Goal: Information Seeking & Learning: Learn about a topic

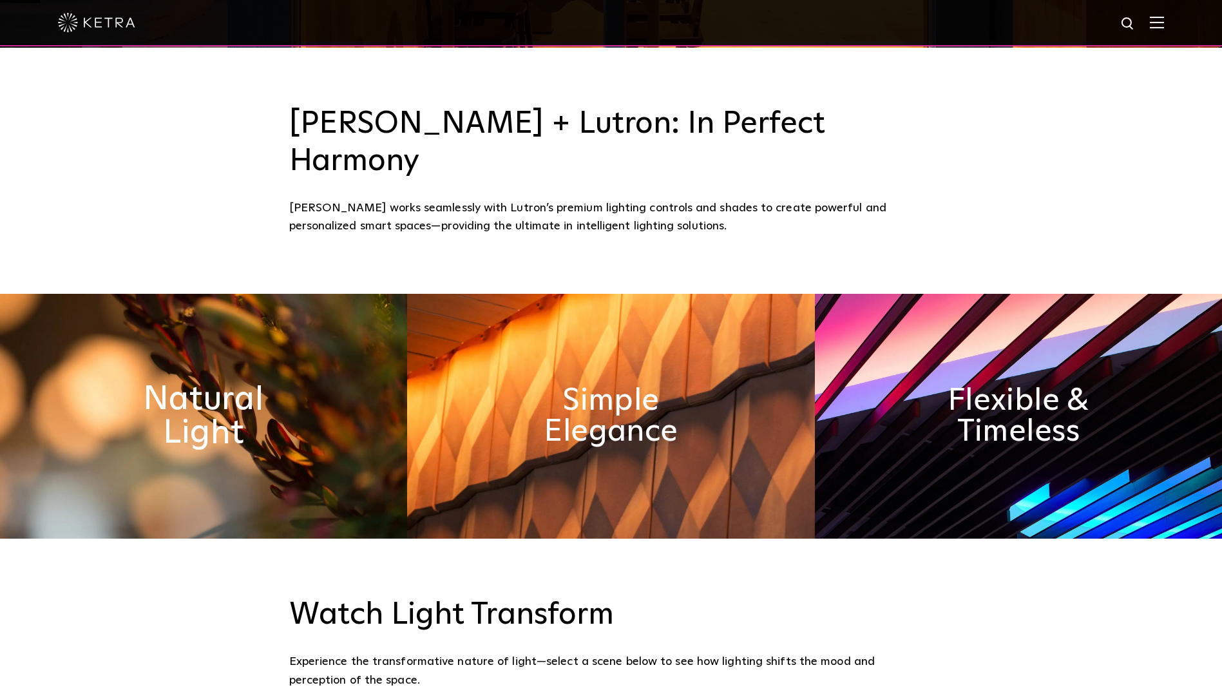
click at [287, 382] on h2 "Natural Light" at bounding box center [204, 416] width 211 height 68
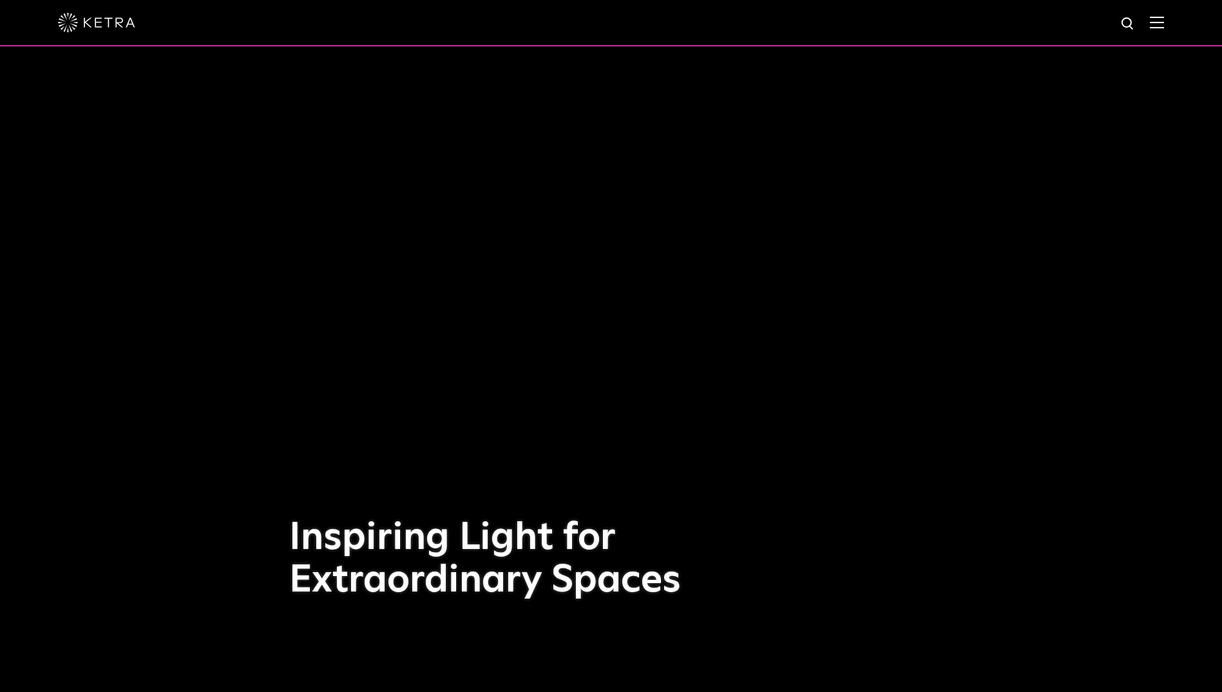
click at [1175, 22] on div at bounding box center [611, 23] width 1222 height 46
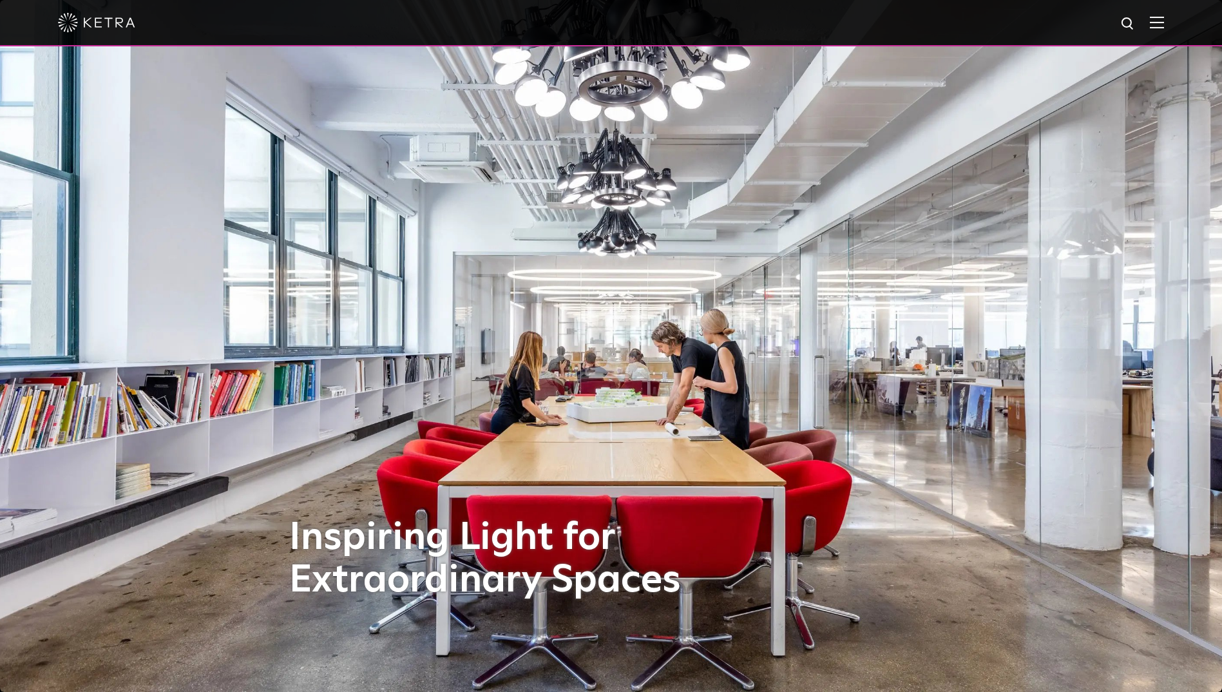
click at [96, 28] on img at bounding box center [96, 22] width 77 height 19
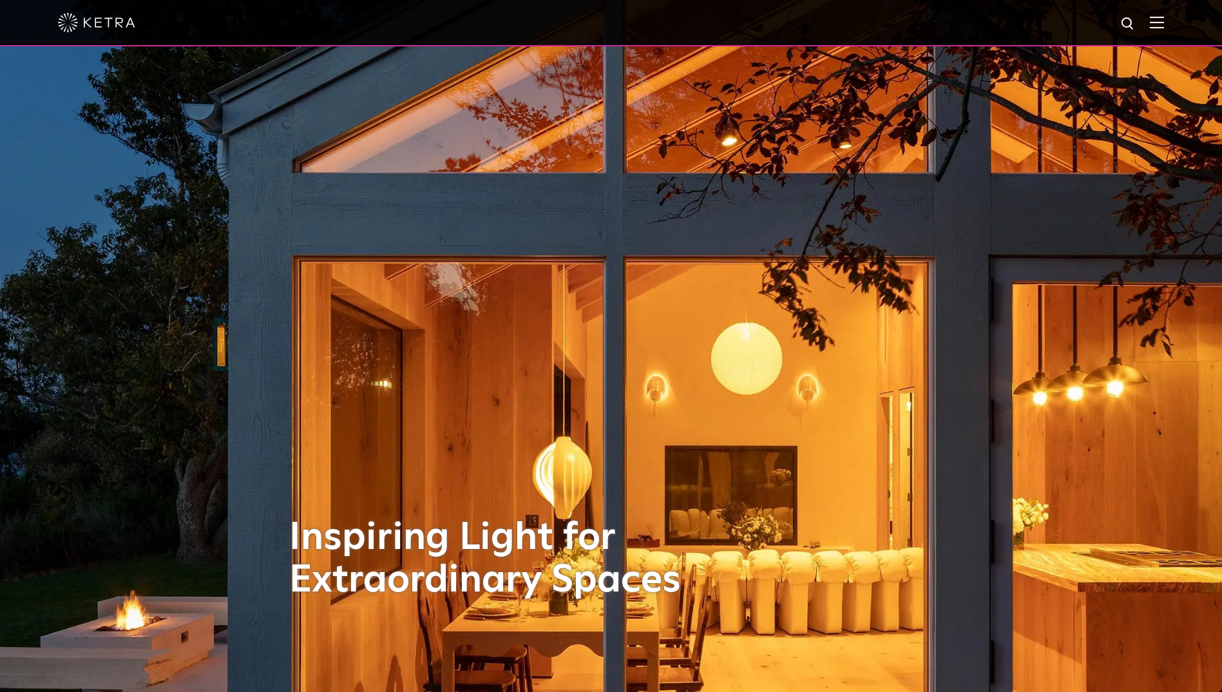
click at [115, 30] on img at bounding box center [96, 22] width 77 height 19
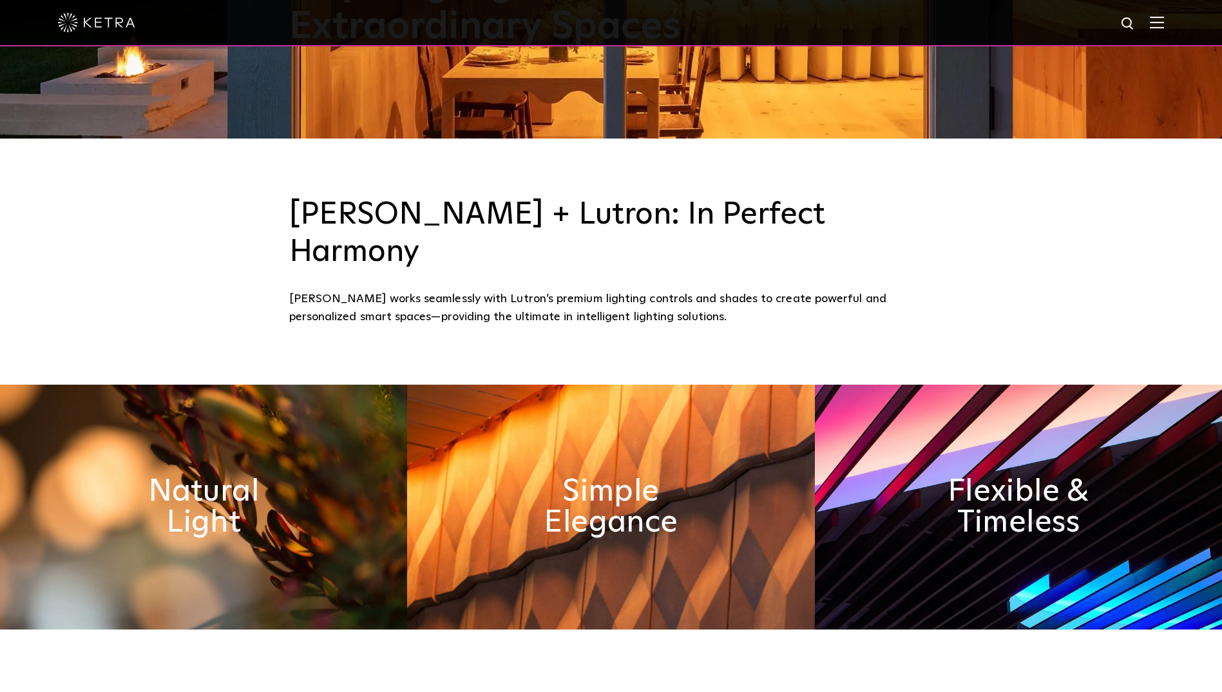
scroll to position [580, 0]
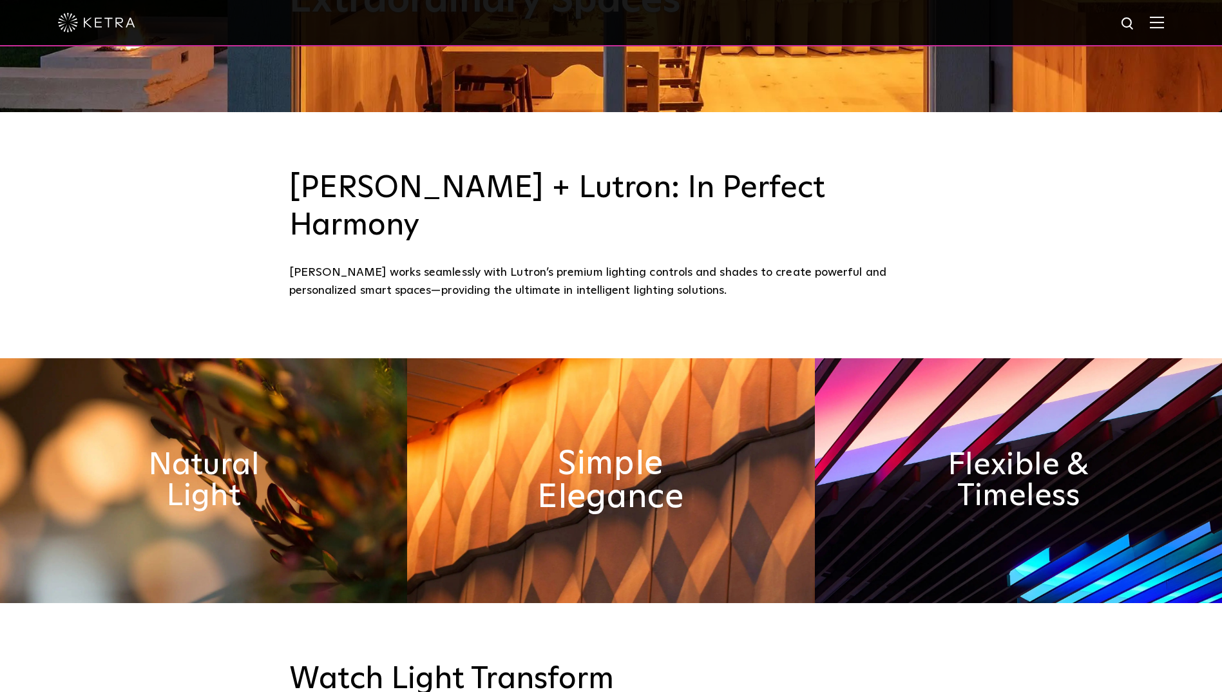
click at [653, 468] on h2 "Simple Elegance" at bounding box center [611, 481] width 211 height 68
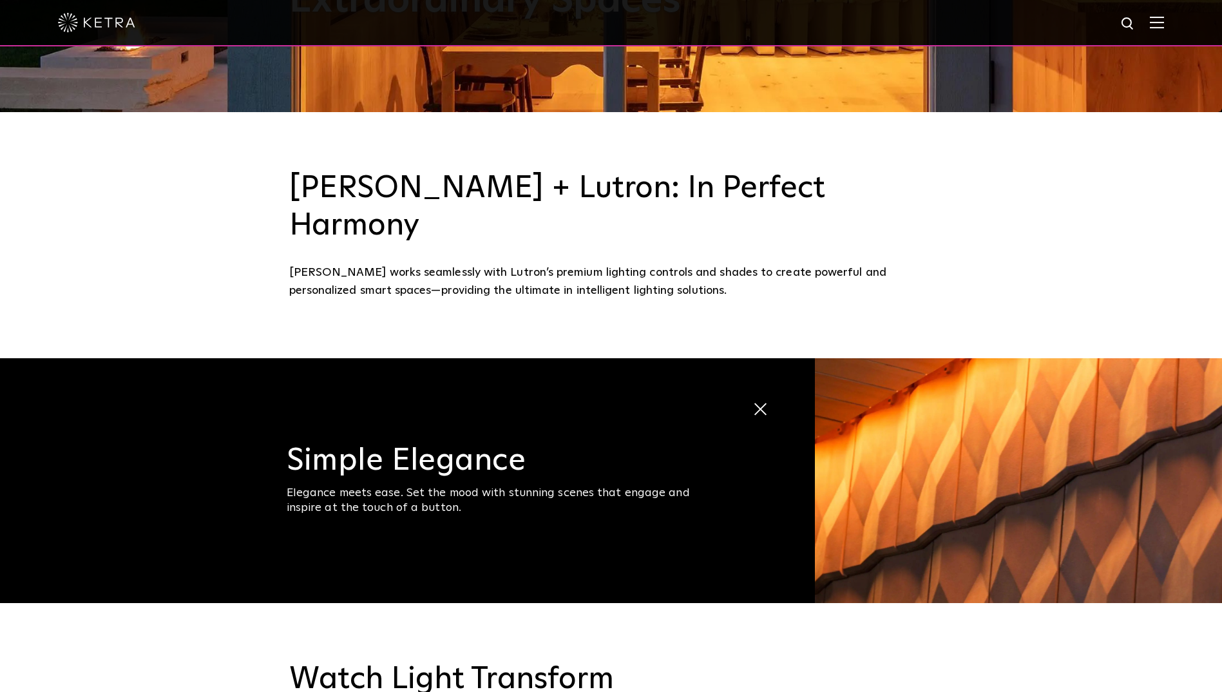
click at [752, 379] on span "Simple Elegance Elegance meets ease. Set the mood with stunning scenes that eng…" at bounding box center [407, 480] width 815 height 245
click at [753, 399] on span at bounding box center [753, 399] width 0 height 0
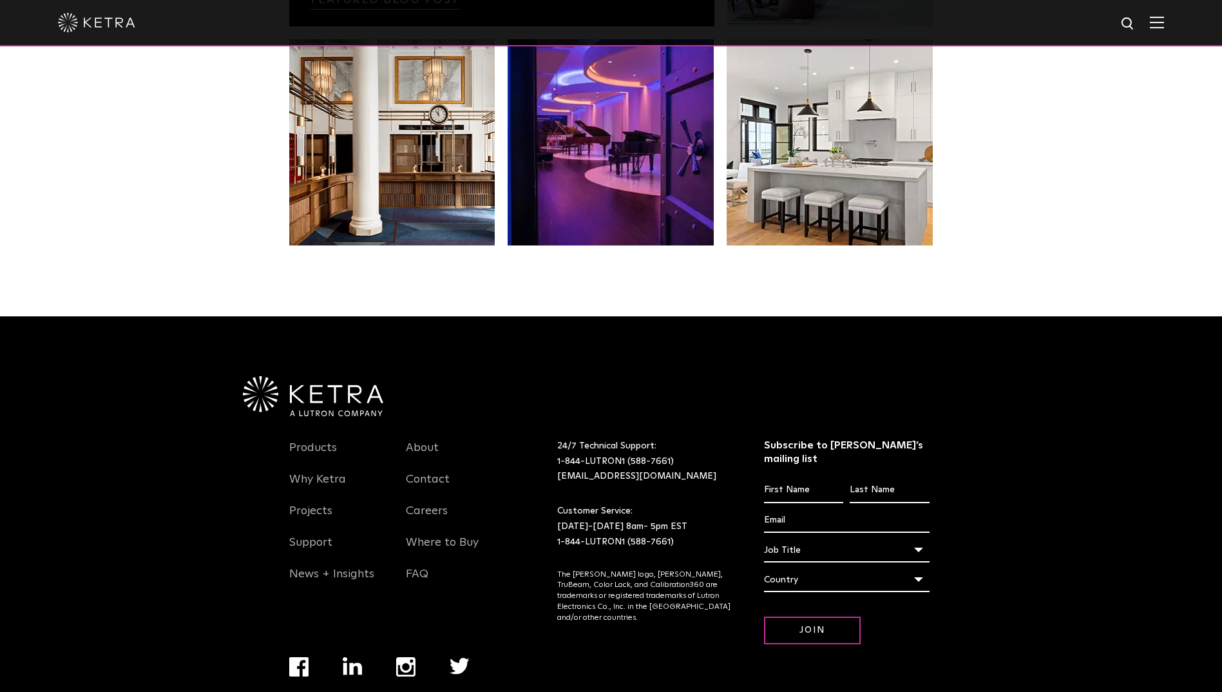
scroll to position [2710, 0]
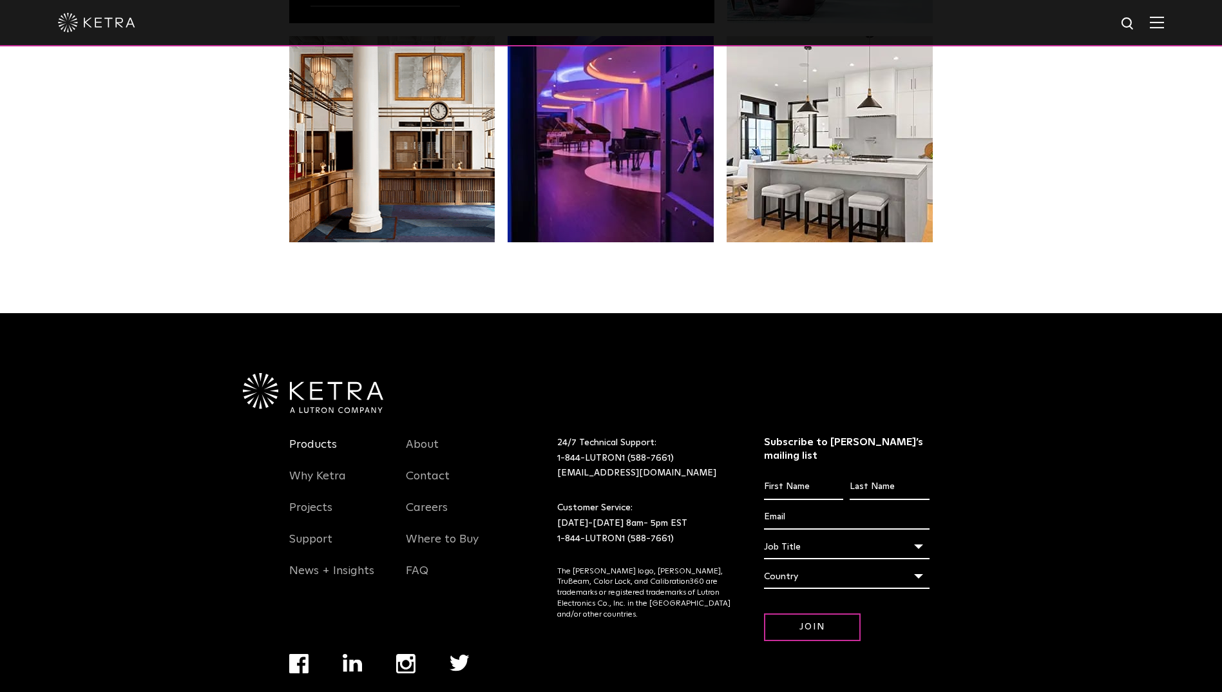
click at [309, 438] on link "Products" at bounding box center [313, 453] width 48 height 30
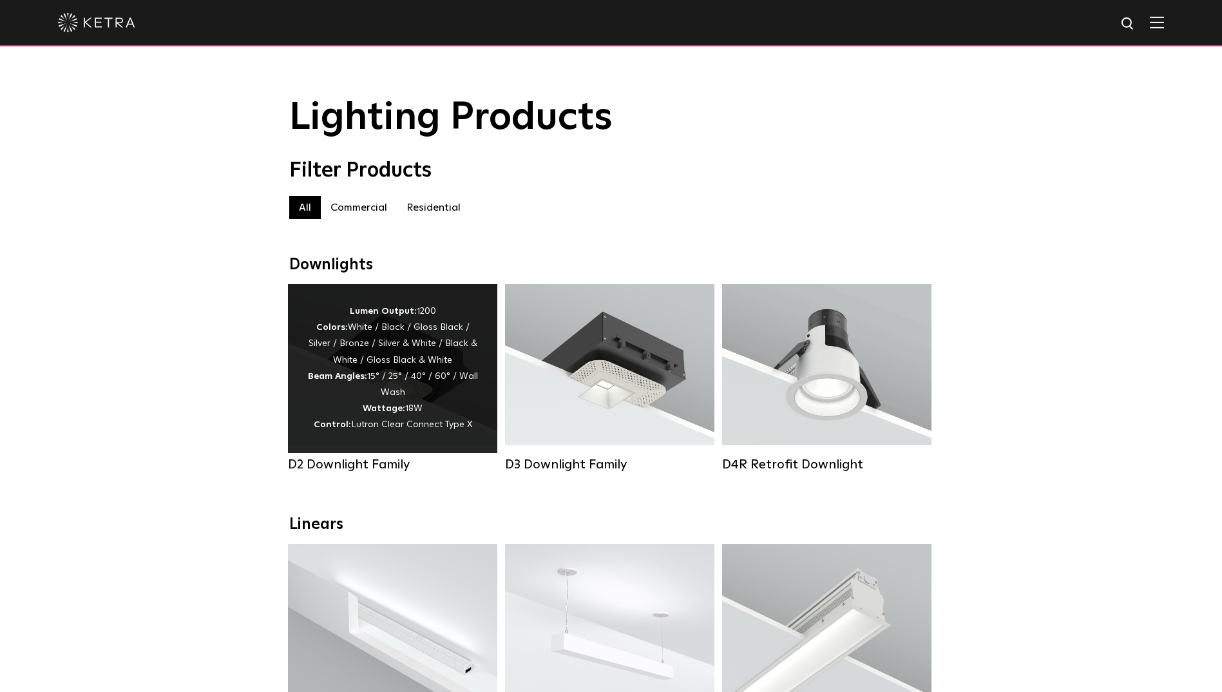
click at [450, 367] on div "Lumen Output: 1200 Colors: White / Black / Gloss Black / Silver / Bronze / Silv…" at bounding box center [392, 368] width 171 height 130
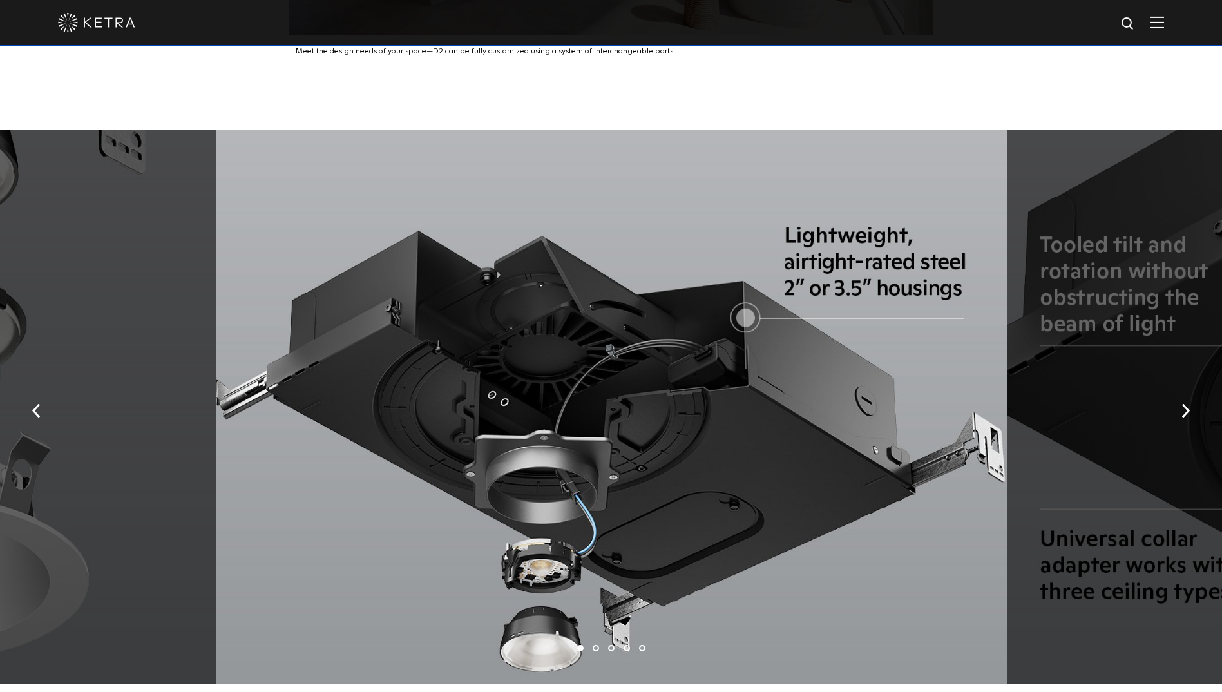
scroll to position [2449, 0]
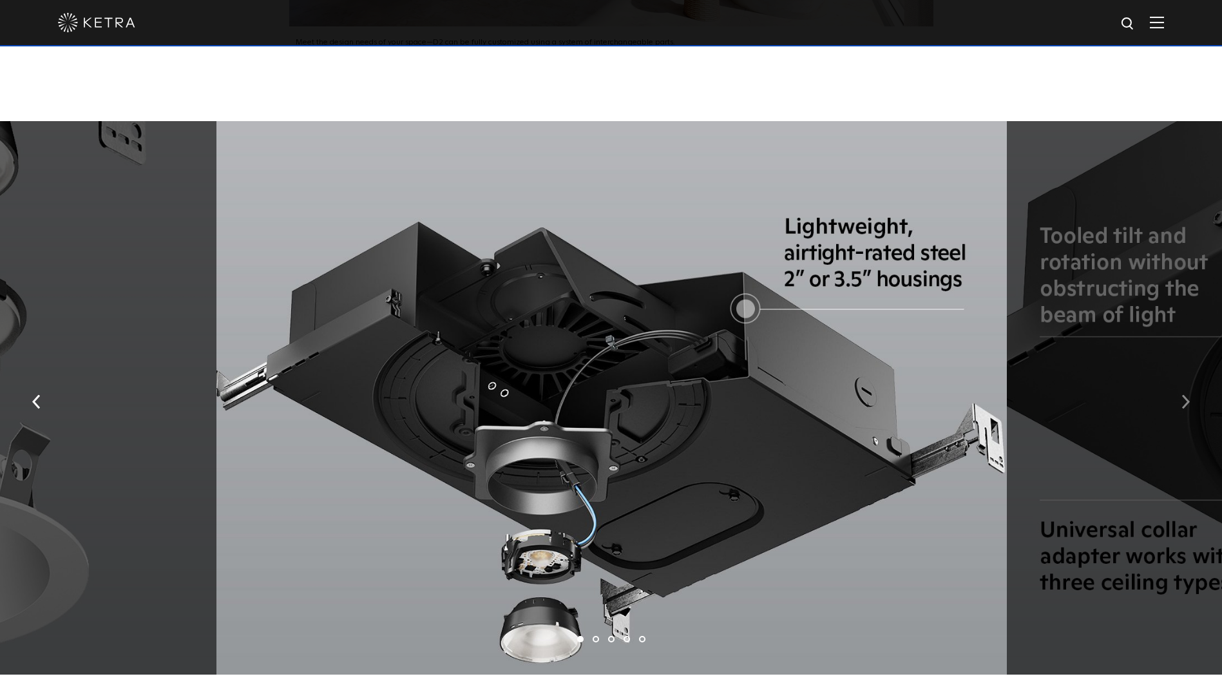
click at [1186, 395] on img "button" at bounding box center [1186, 402] width 8 height 14
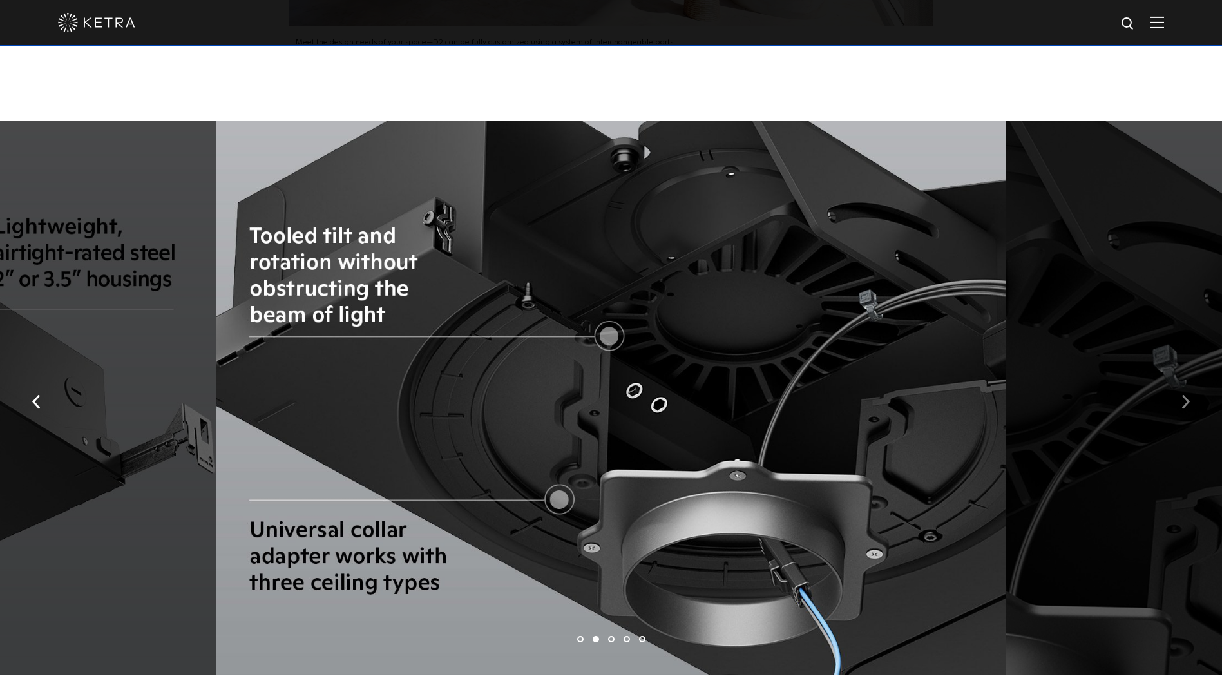
click at [1186, 395] on img "button" at bounding box center [1186, 402] width 8 height 14
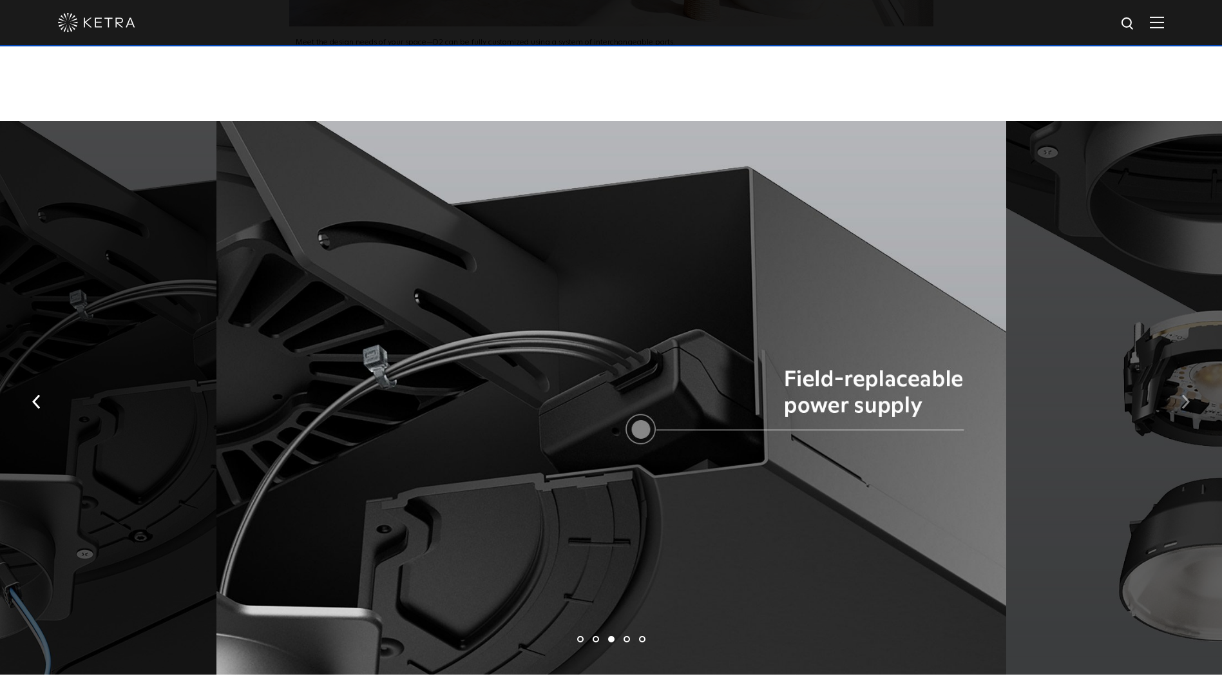
click at [1186, 395] on img "button" at bounding box center [1186, 402] width 8 height 14
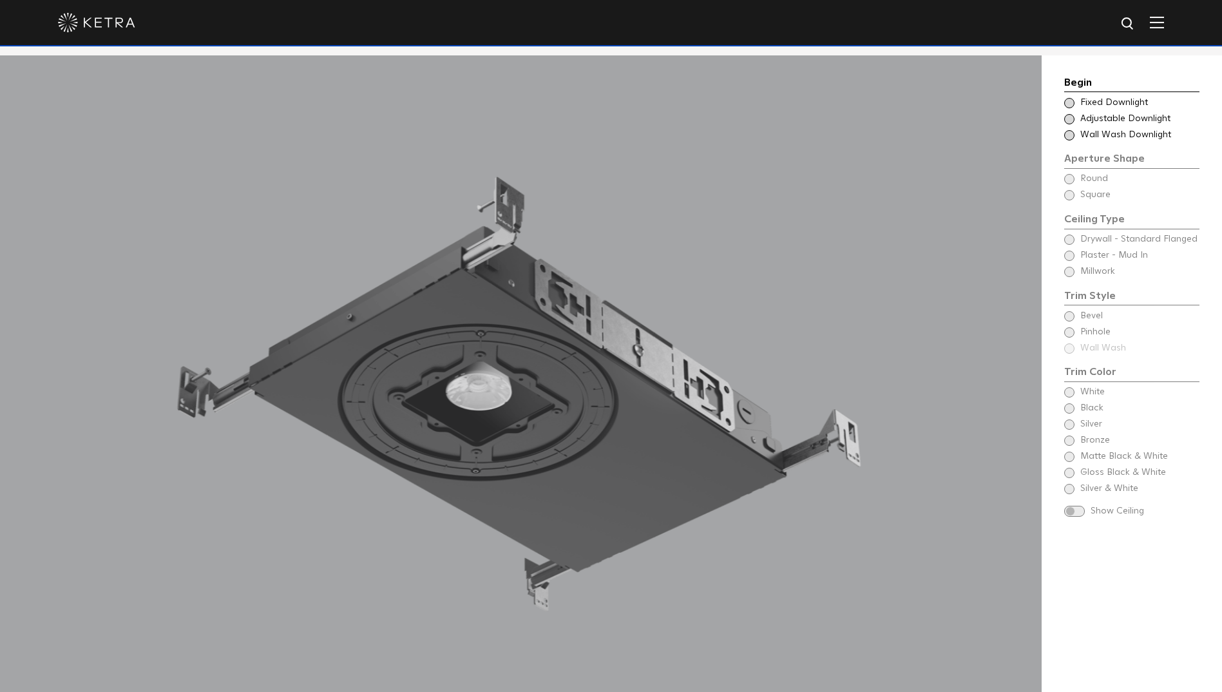
scroll to position [1353, 0]
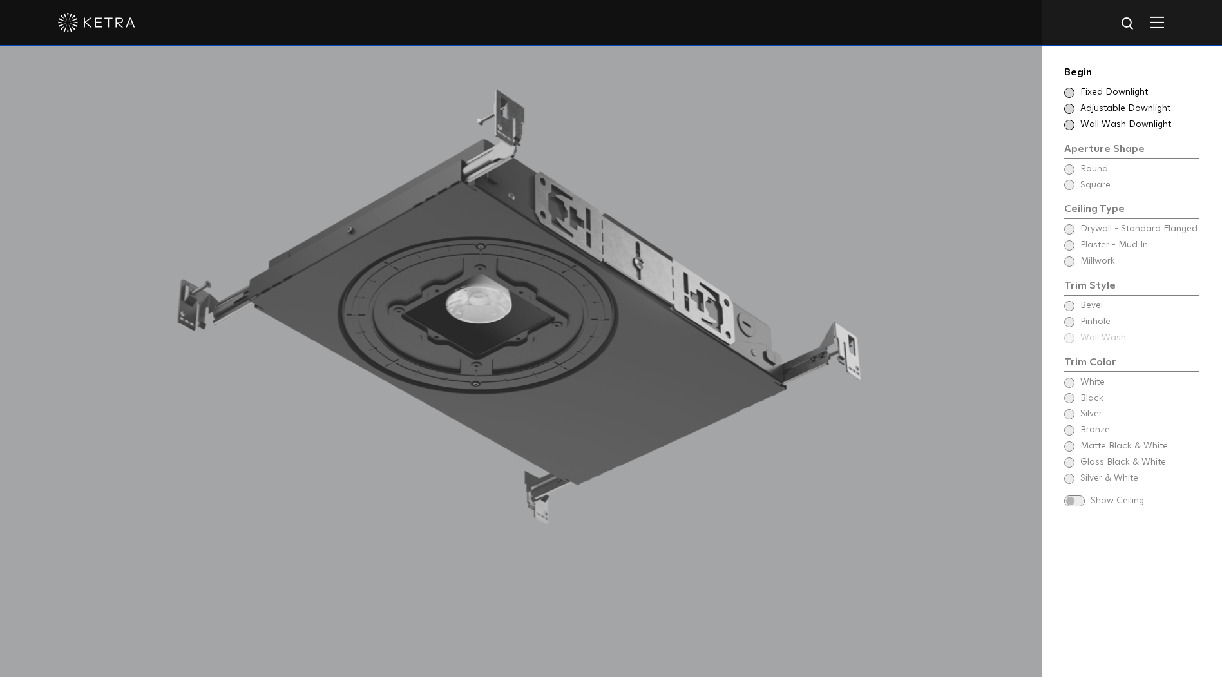
click at [1069, 235] on div "Begin Choose Aperture Shape Fixed Downlight Choose Aperture Shape Adjustable Do…" at bounding box center [1131, 287] width 135 height 447
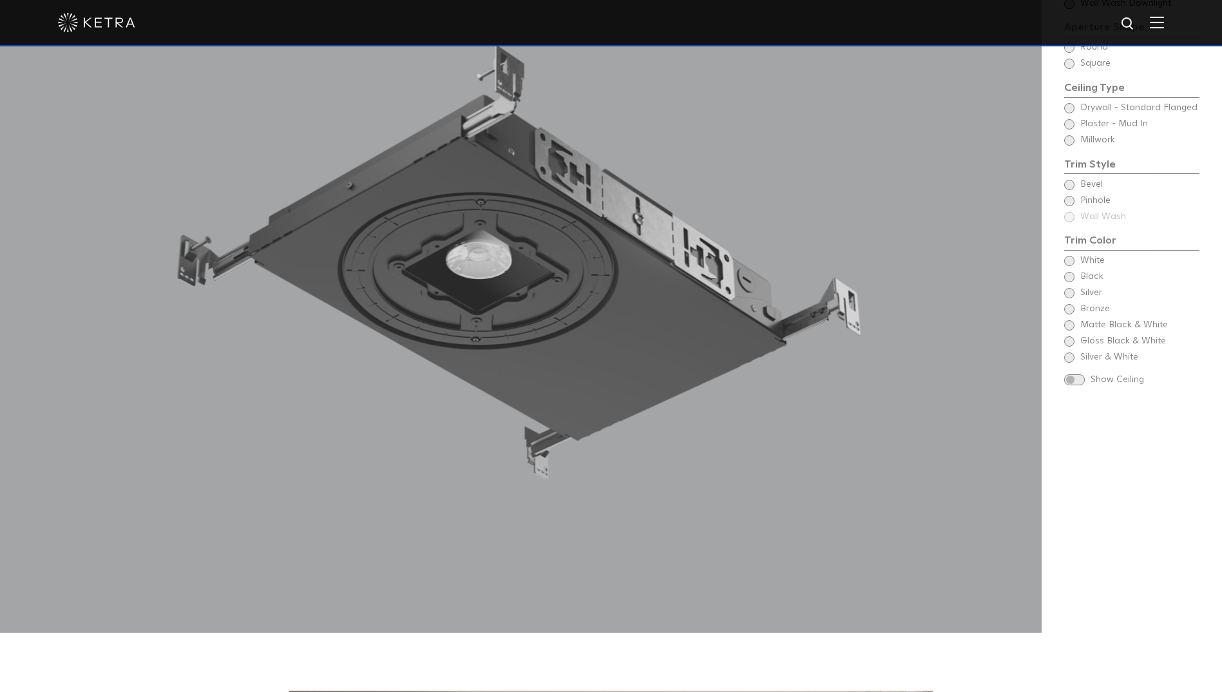
scroll to position [1224, 0]
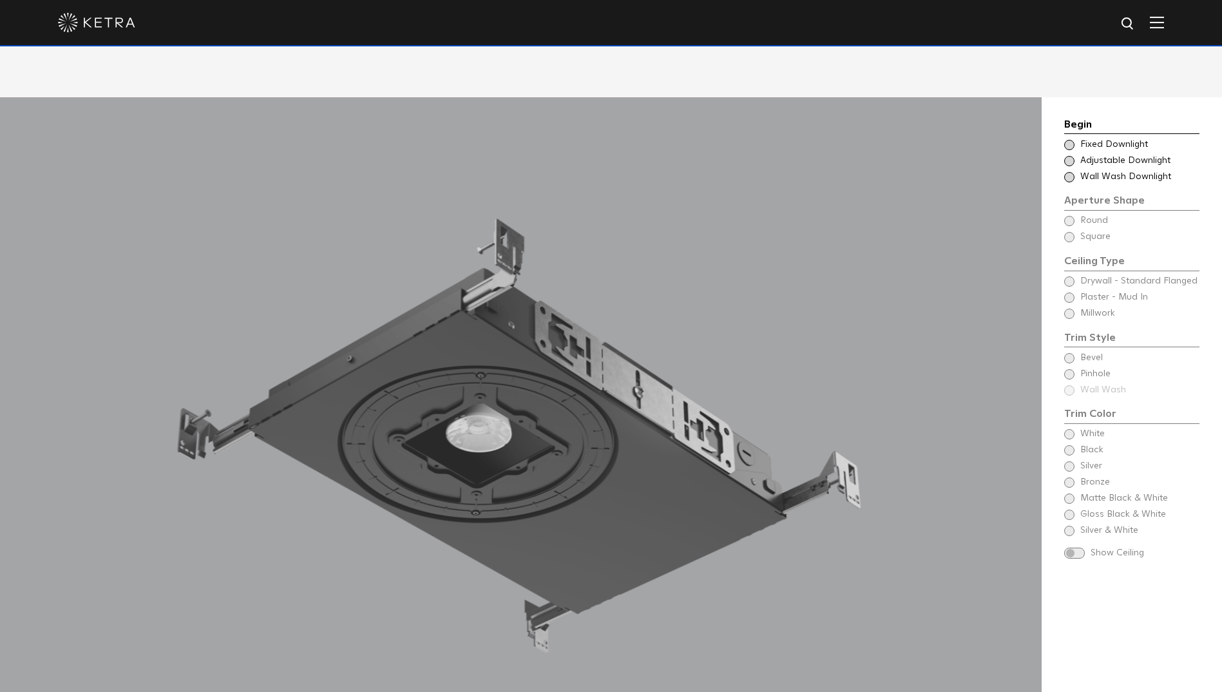
click at [1073, 172] on span at bounding box center [1069, 177] width 10 height 10
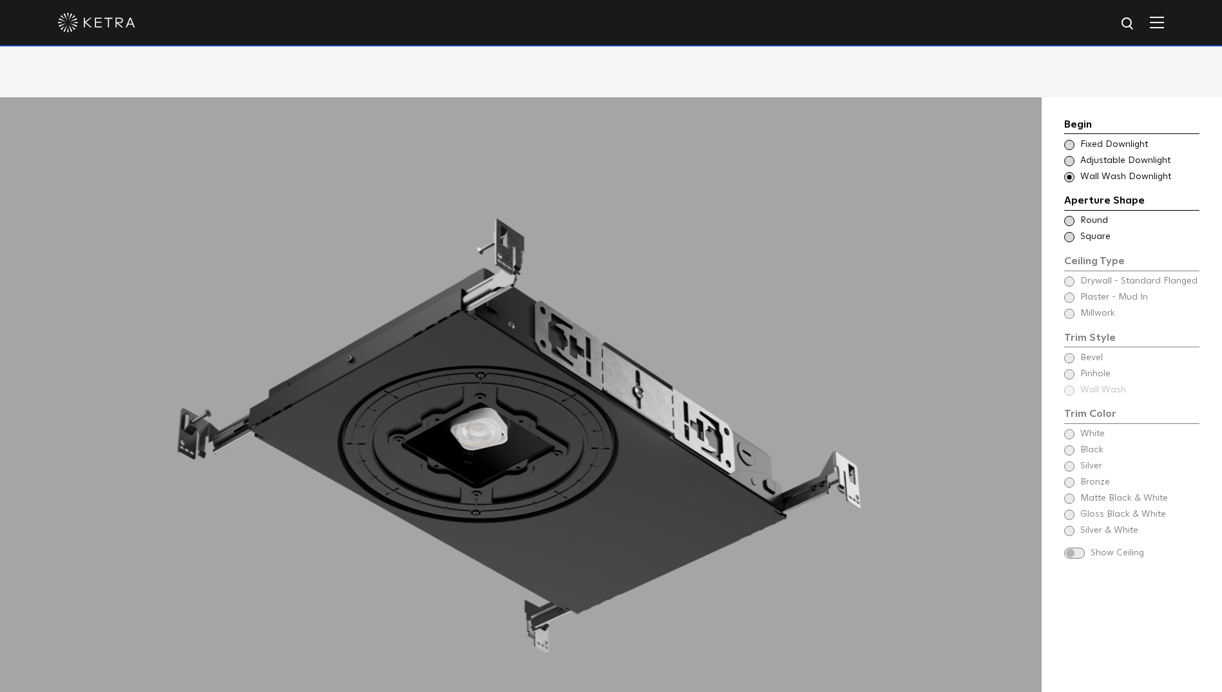
click at [1068, 232] on span at bounding box center [1069, 237] width 10 height 10
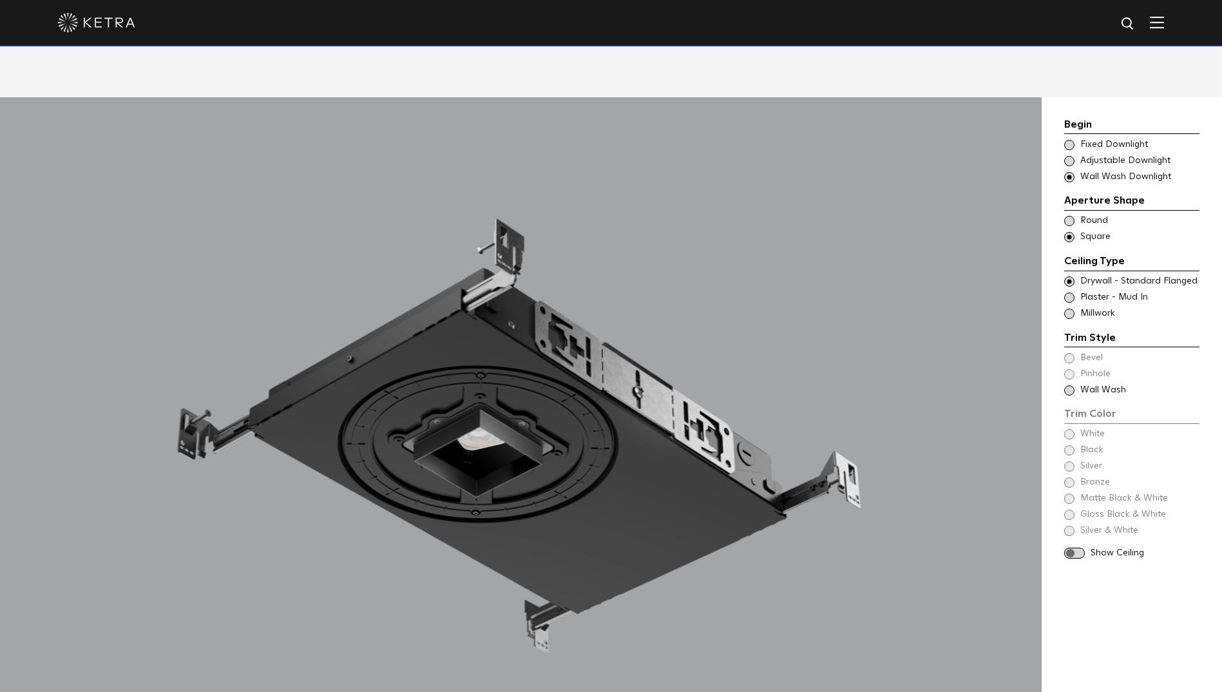
click at [1074, 293] on span at bounding box center [1069, 298] width 10 height 10
click at [1065, 385] on span at bounding box center [1069, 390] width 10 height 10
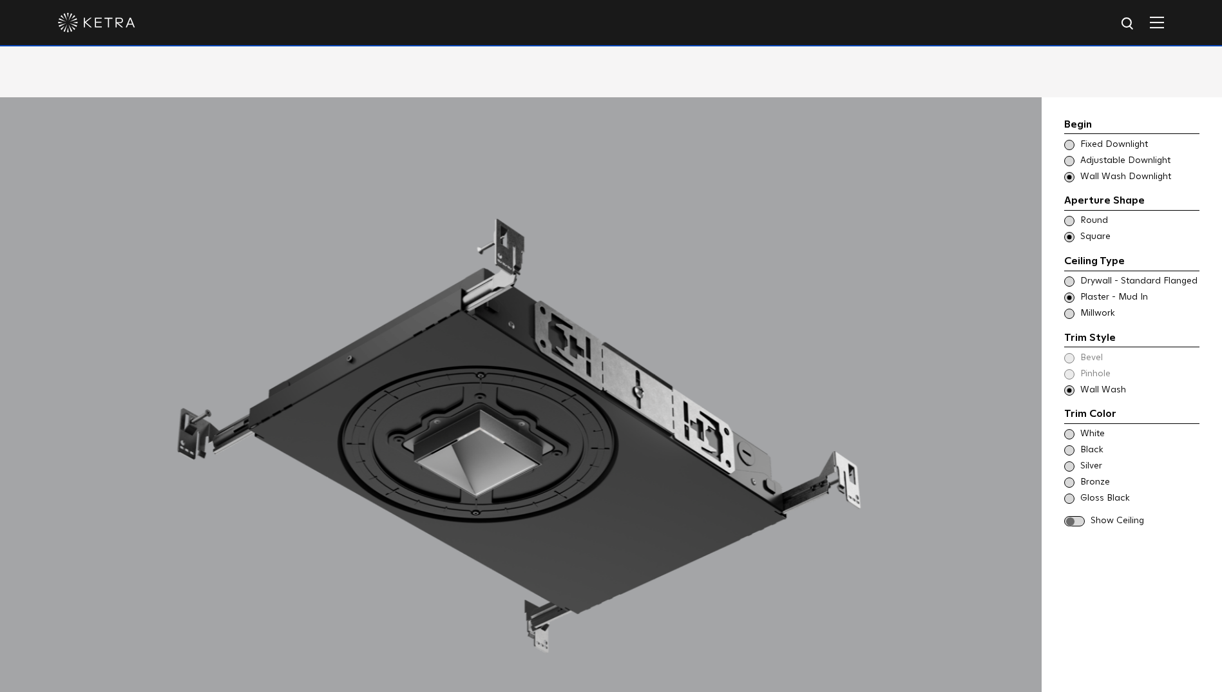
click at [1072, 477] on span at bounding box center [1069, 482] width 10 height 10
click at [1077, 516] on span at bounding box center [1074, 521] width 21 height 11
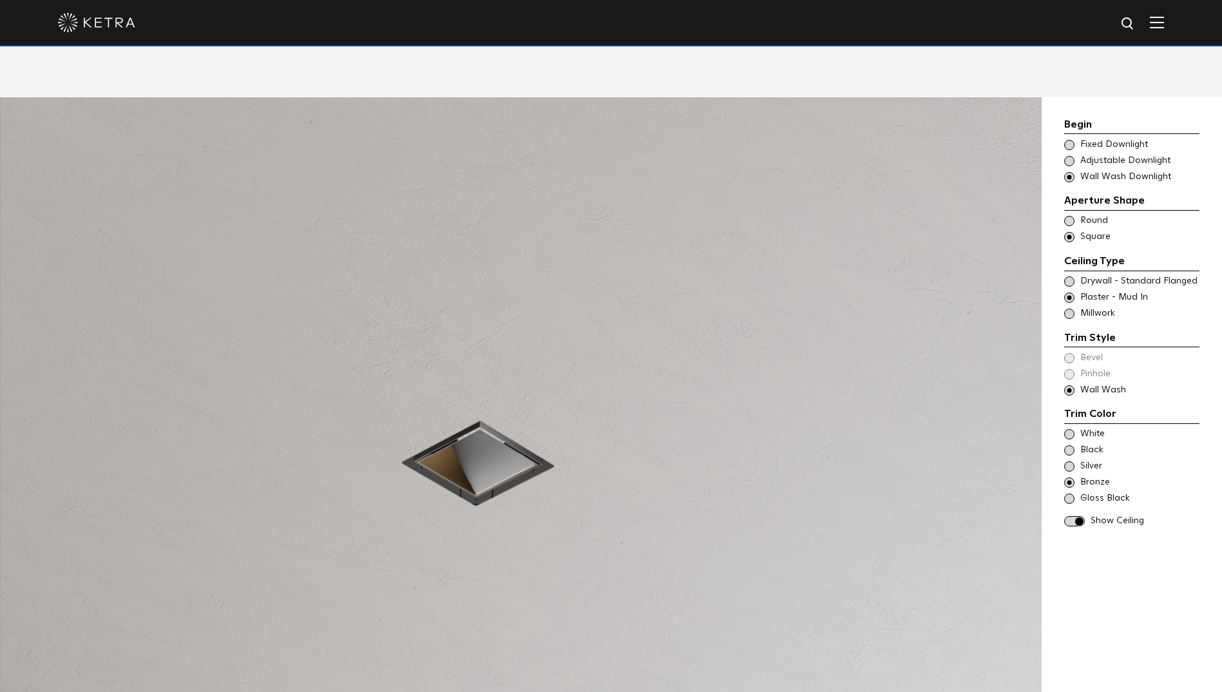
click at [1072, 461] on span at bounding box center [1069, 466] width 10 height 10
click at [1072, 477] on span at bounding box center [1069, 482] width 10 height 10
click at [1072, 216] on span at bounding box center [1069, 221] width 10 height 10
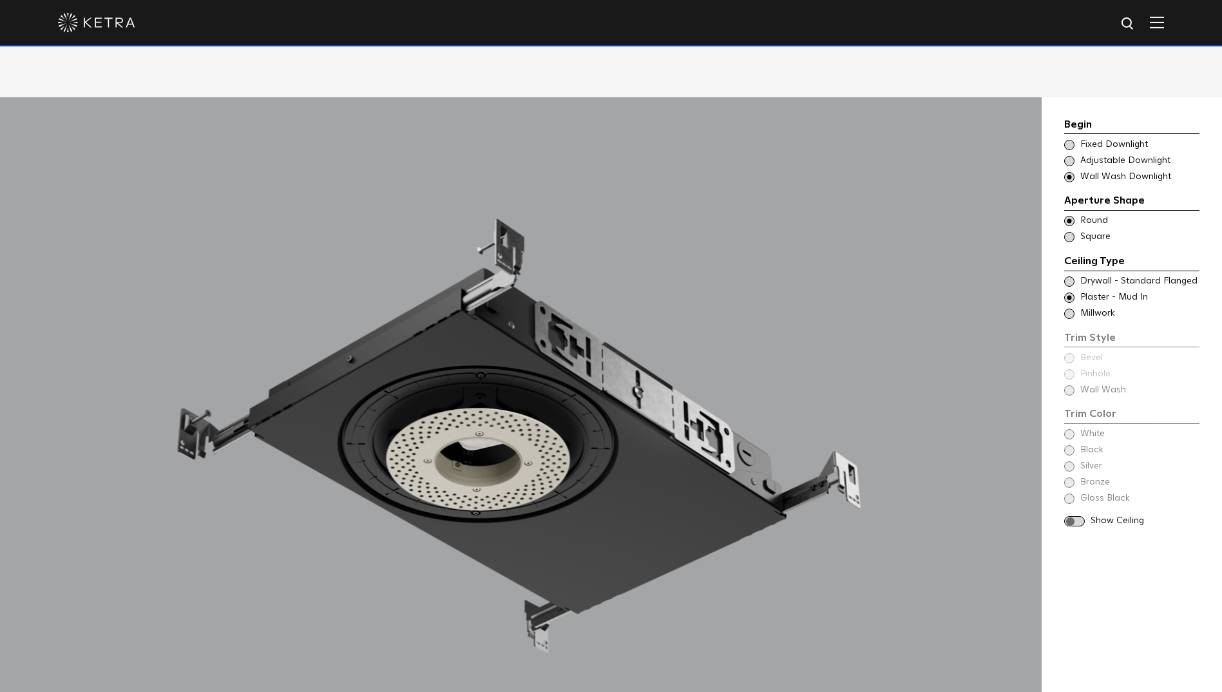
click at [1070, 232] on span at bounding box center [1069, 237] width 10 height 10
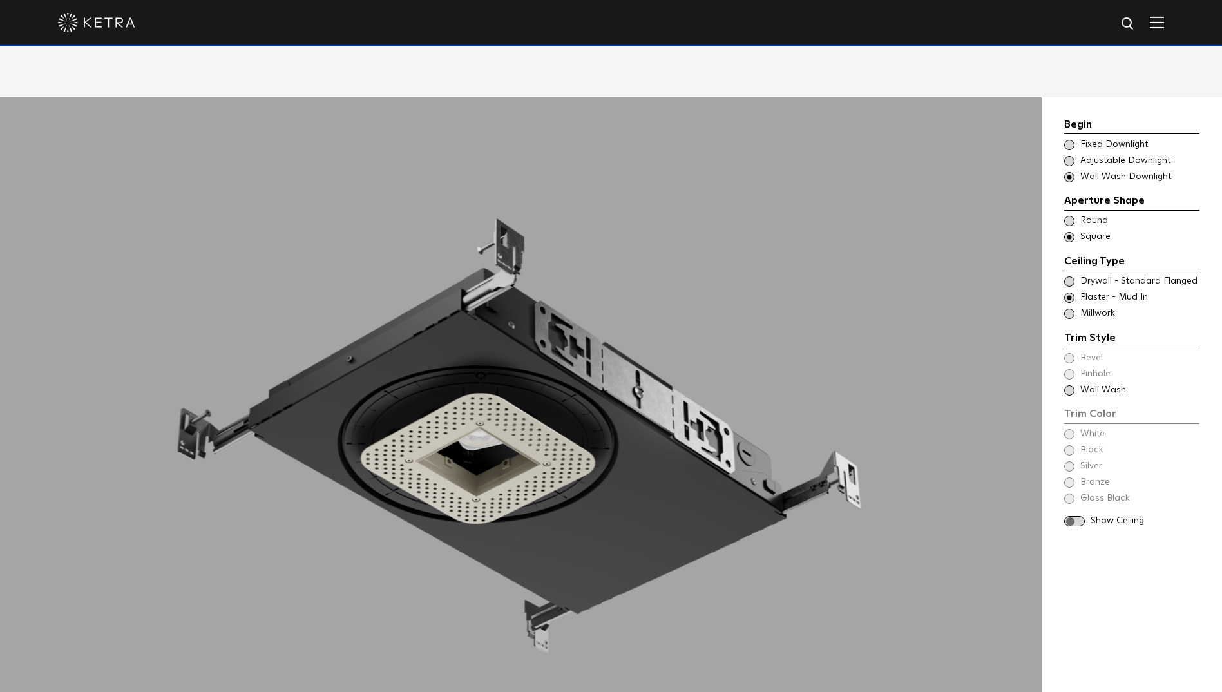
click at [1067, 467] on div "Begin Choose Aperture Shape Fixed Downlight Choose Aperture Shape Adjustable Do…" at bounding box center [1131, 322] width 135 height 411
click at [1068, 465] on div "Begin Choose Aperture Shape Fixed Downlight Choose Aperture Shape Adjustable Do…" at bounding box center [1131, 322] width 135 height 411
click at [1081, 516] on span at bounding box center [1074, 521] width 21 height 11
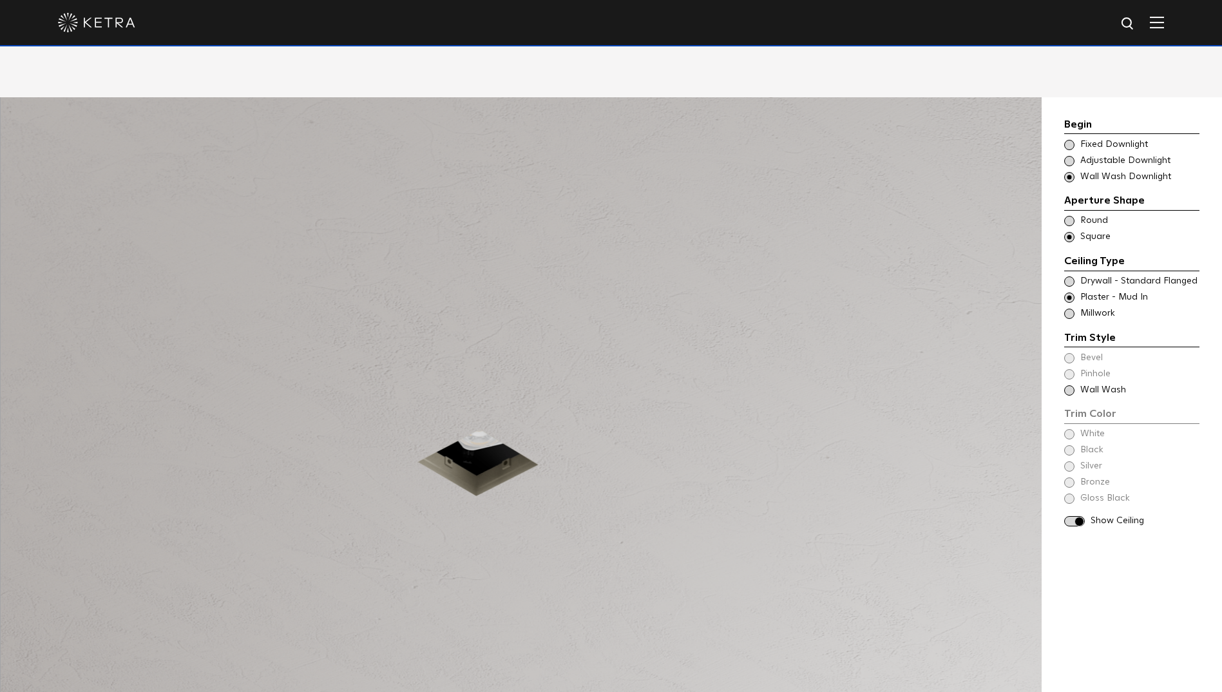
click at [1069, 309] on span at bounding box center [1069, 314] width 10 height 10
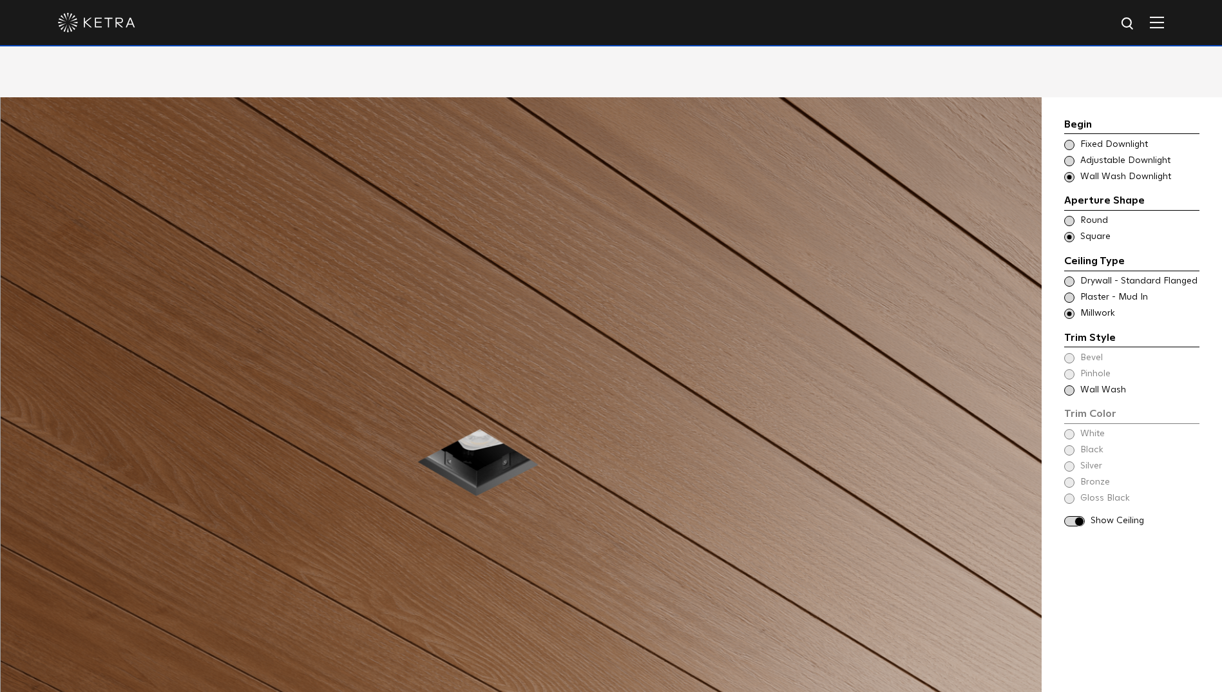
click at [1075, 291] on div "Trim Style - Square - Flangeless - Wall Wash Round - Mudin,Bevel - Square - Fla…" at bounding box center [1131, 297] width 135 height 13
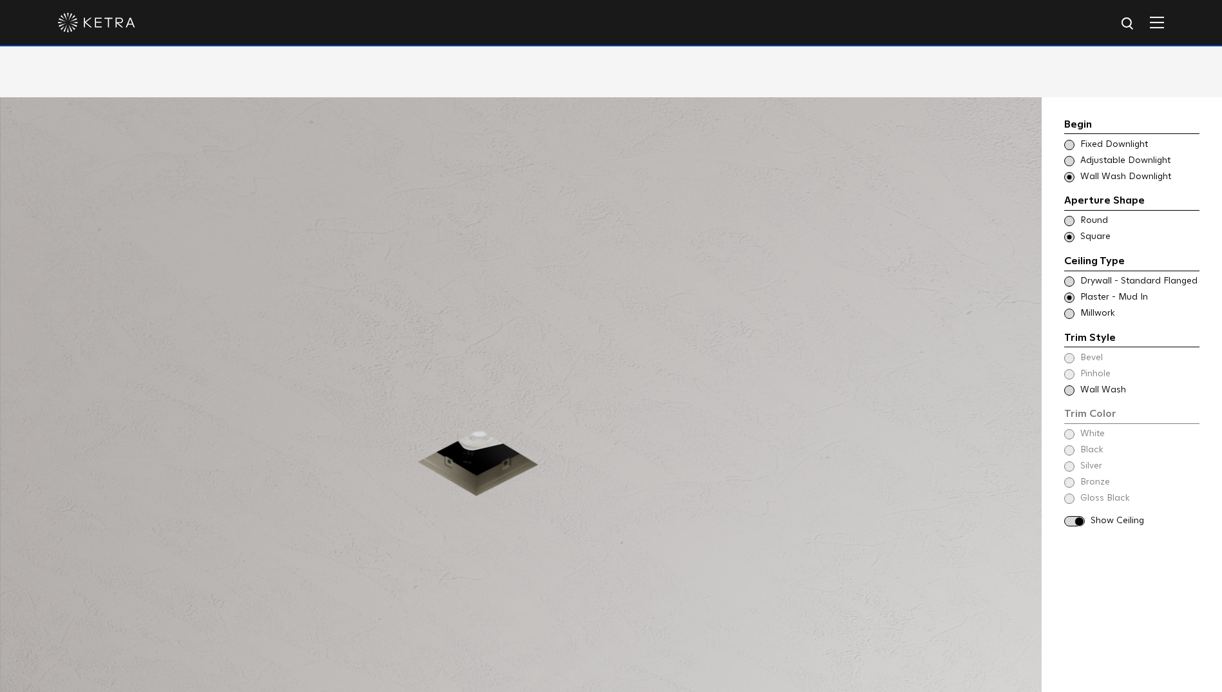
click at [1074, 385] on span at bounding box center [1069, 390] width 10 height 10
click at [1067, 309] on span at bounding box center [1069, 314] width 10 height 10
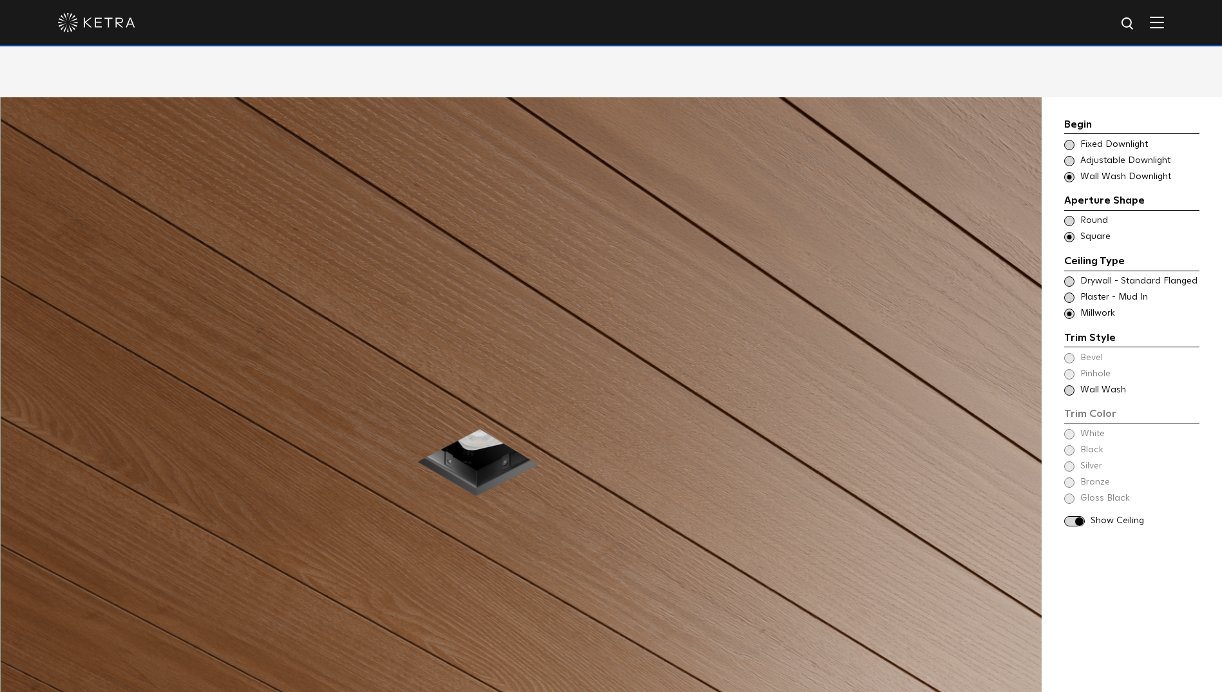
click at [1069, 309] on span at bounding box center [1069, 314] width 10 height 10
click at [1070, 293] on span at bounding box center [1069, 298] width 10 height 10
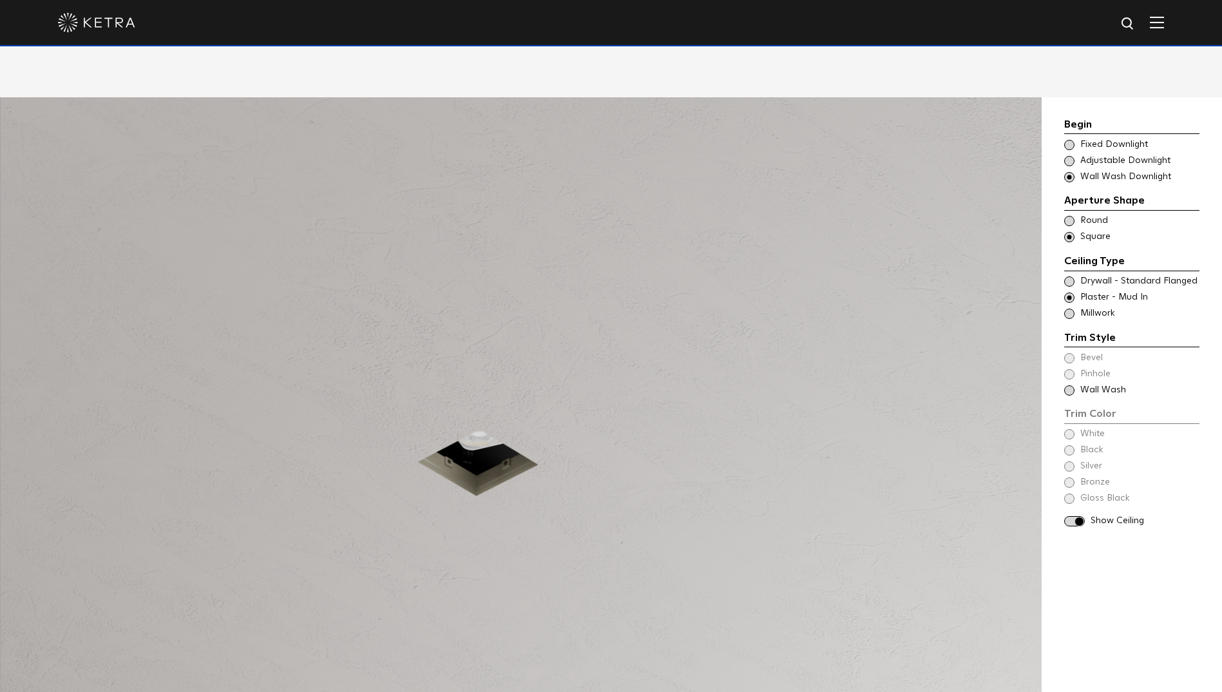
click at [1068, 276] on span at bounding box center [1069, 281] width 10 height 10
click at [1071, 385] on span at bounding box center [1069, 390] width 10 height 10
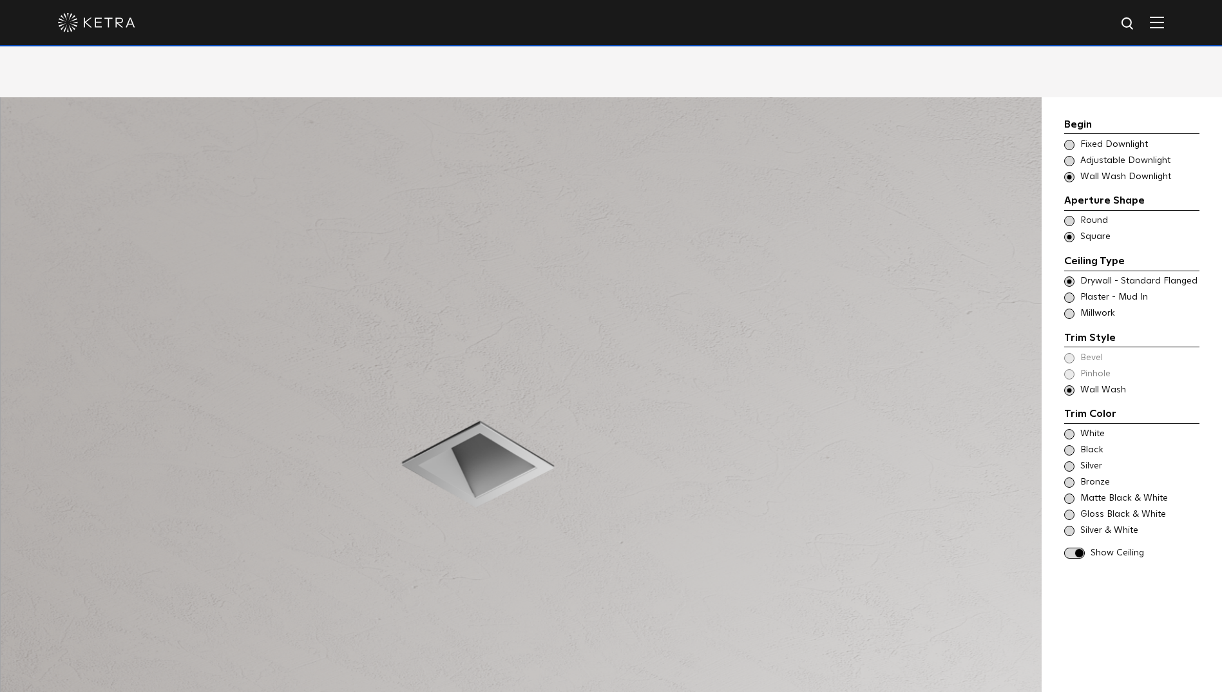
click at [1071, 385] on span at bounding box center [1069, 390] width 10 height 10
click at [1070, 358] on div "Trim Color - Square - Flanged - Wall Wash Bevel Trim Color - Square - Flanged -…" at bounding box center [1131, 374] width 135 height 45
drag, startPoint x: 1066, startPoint y: 372, endPoint x: 1069, endPoint y: 351, distance: 21.4
click at [1067, 385] on span at bounding box center [1069, 390] width 10 height 10
click at [1075, 307] on div "Trim Style - Square - Flangeless - Wall Wash - Millwork Square - Millwork,Bevel…" at bounding box center [1131, 313] width 135 height 13
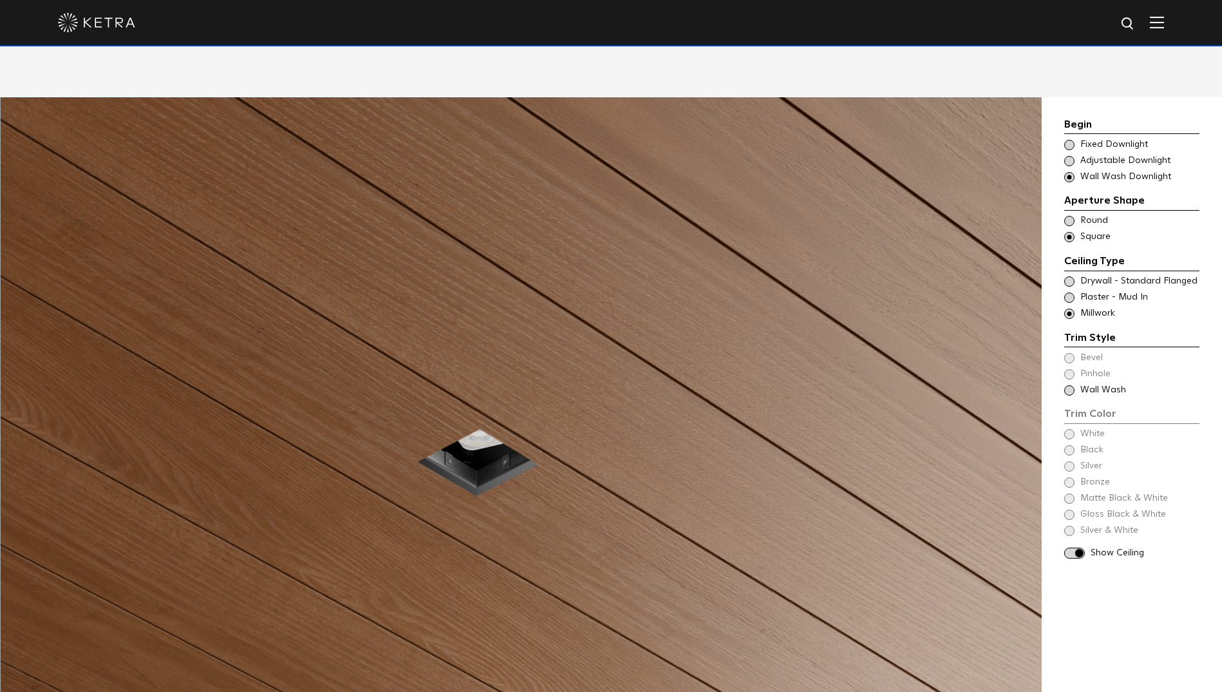
click at [1074, 276] on span at bounding box center [1069, 281] width 10 height 10
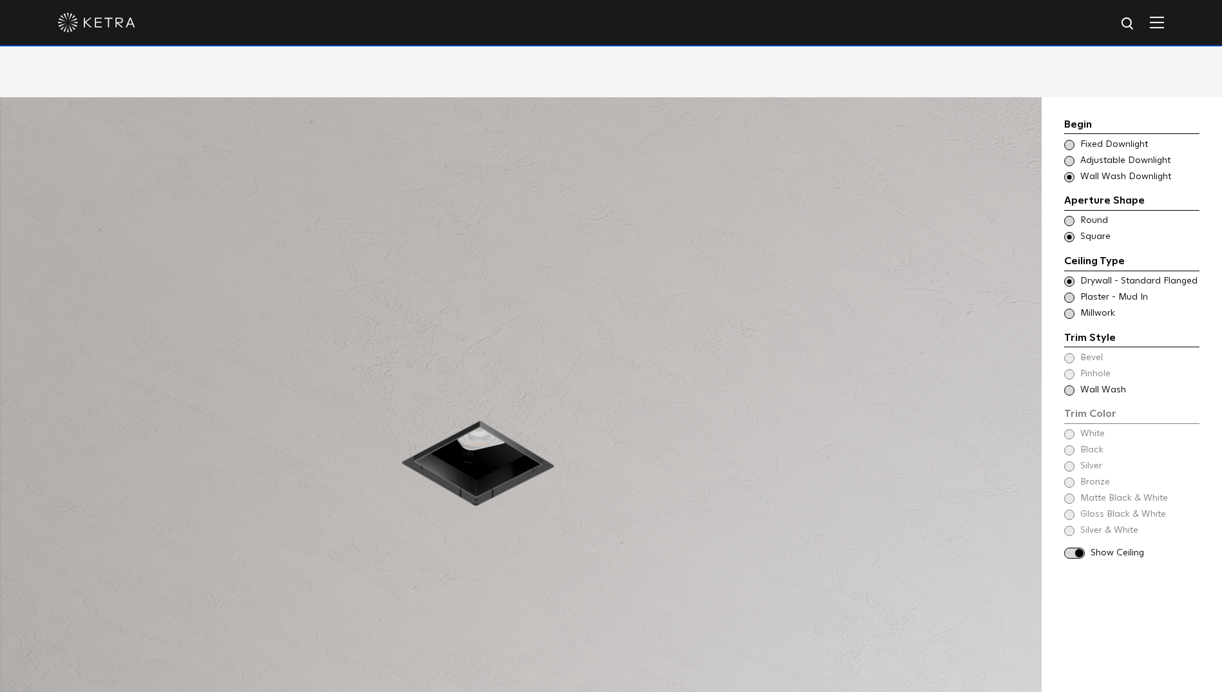
click at [1065, 385] on span at bounding box center [1069, 390] width 10 height 10
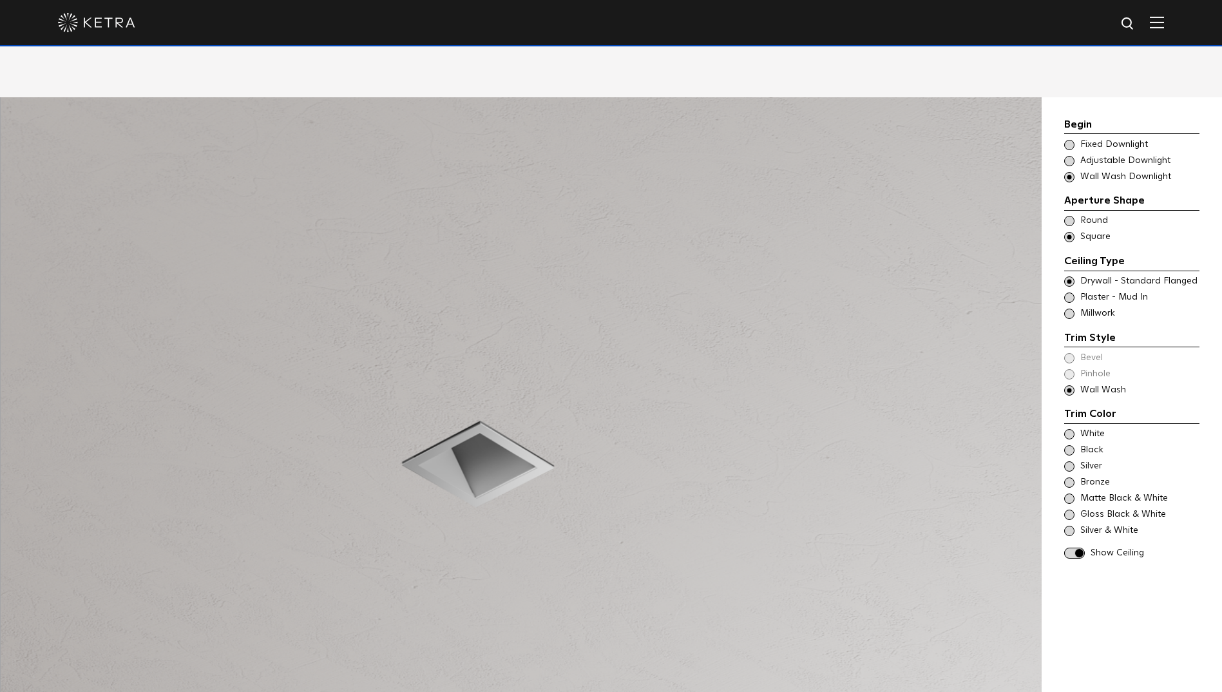
click at [1070, 477] on span at bounding box center [1069, 482] width 10 height 10
click at [1068, 519] on div "Begin Choose Aperture Shape Fixed Downlight Choose Aperture Shape Adjustable Do…" at bounding box center [1131, 338] width 135 height 443
click at [1074, 526] on span at bounding box center [1069, 531] width 10 height 10
click at [1068, 508] on div "Gloss Black & White" at bounding box center [1131, 514] width 135 height 13
click at [1068, 477] on span at bounding box center [1069, 482] width 10 height 10
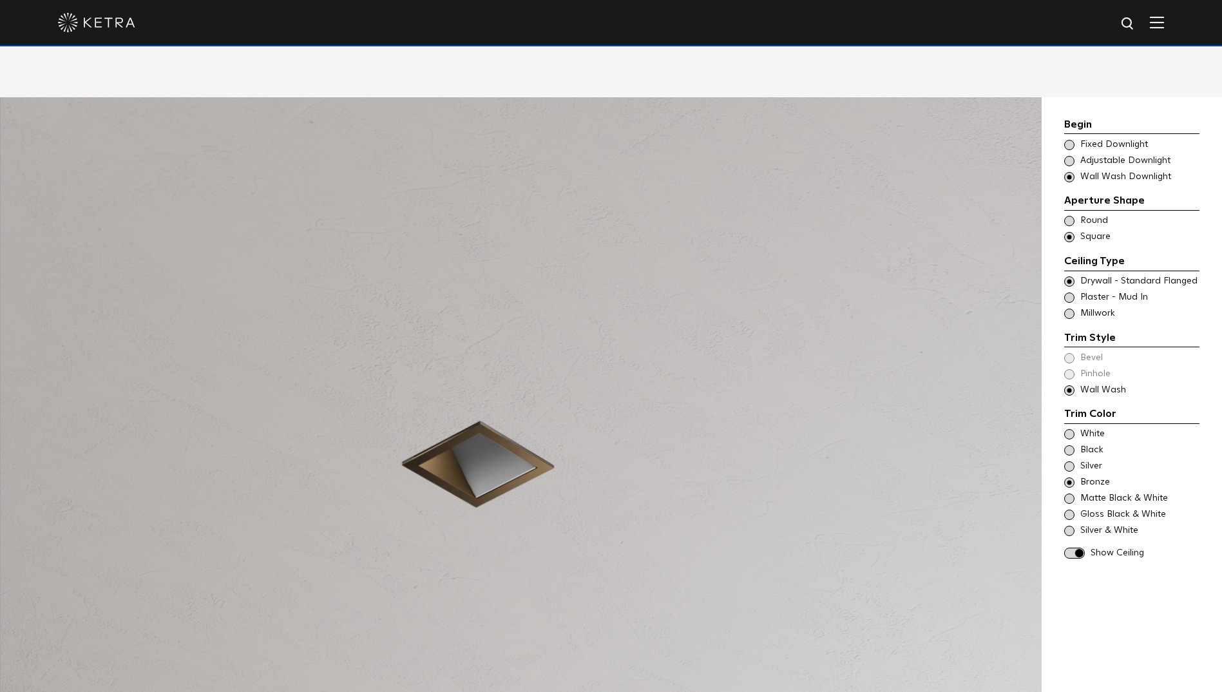
click at [1071, 156] on span at bounding box center [1069, 161] width 10 height 10
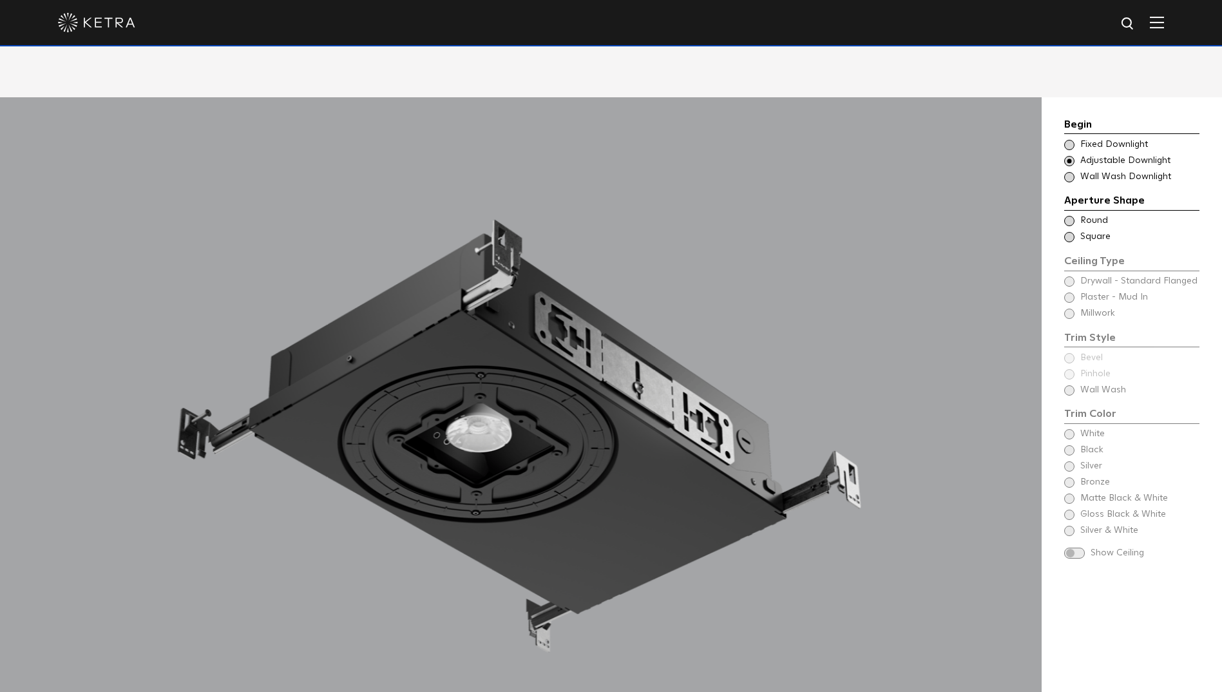
click at [1070, 232] on span at bounding box center [1069, 237] width 10 height 10
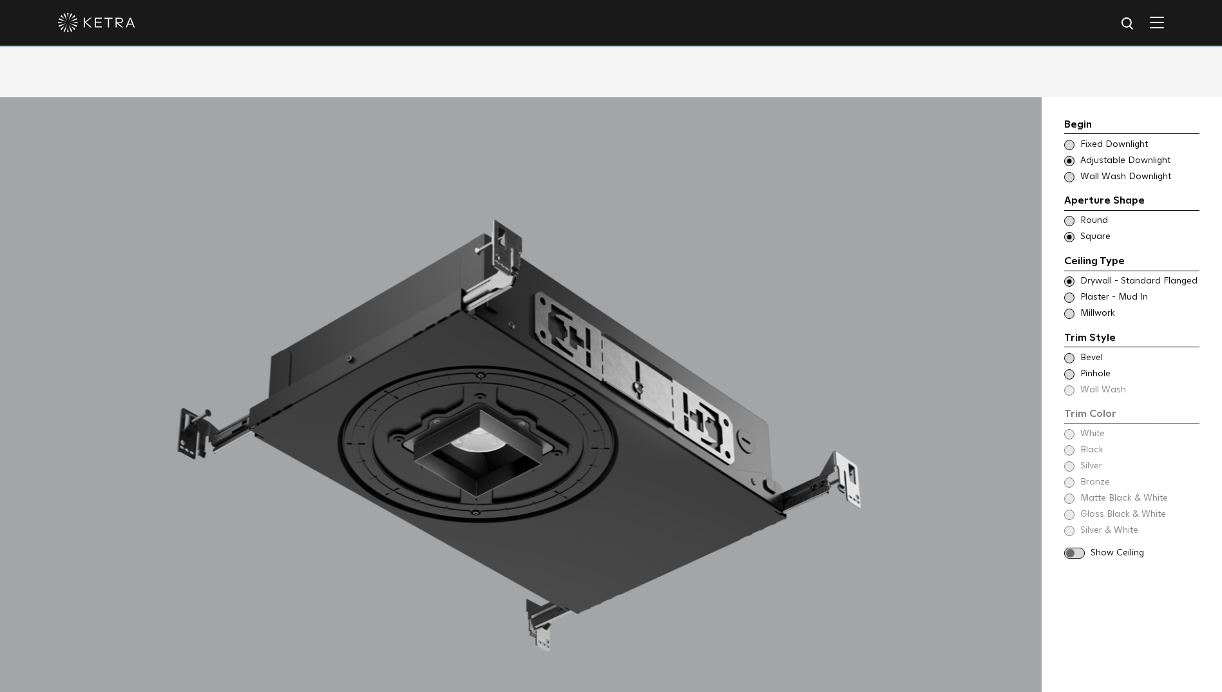
click at [1066, 369] on span at bounding box center [1069, 374] width 10 height 10
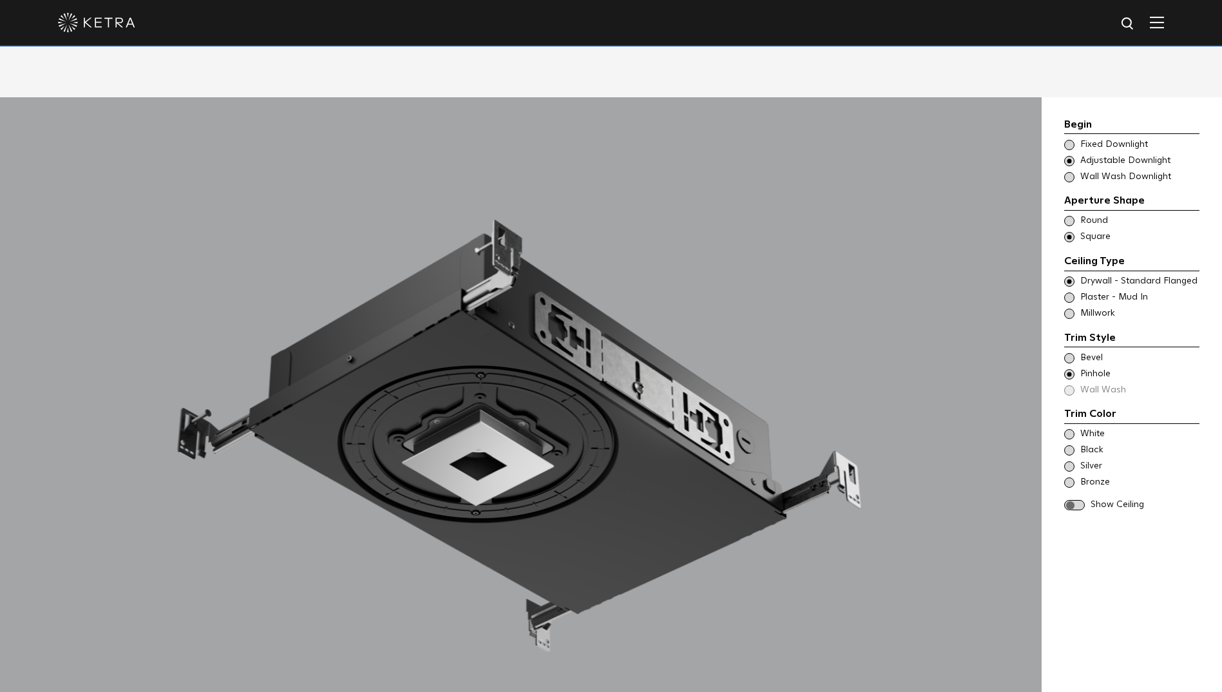
click at [1067, 353] on span at bounding box center [1069, 358] width 10 height 10
click at [1067, 494] on span at bounding box center [1069, 499] width 10 height 10
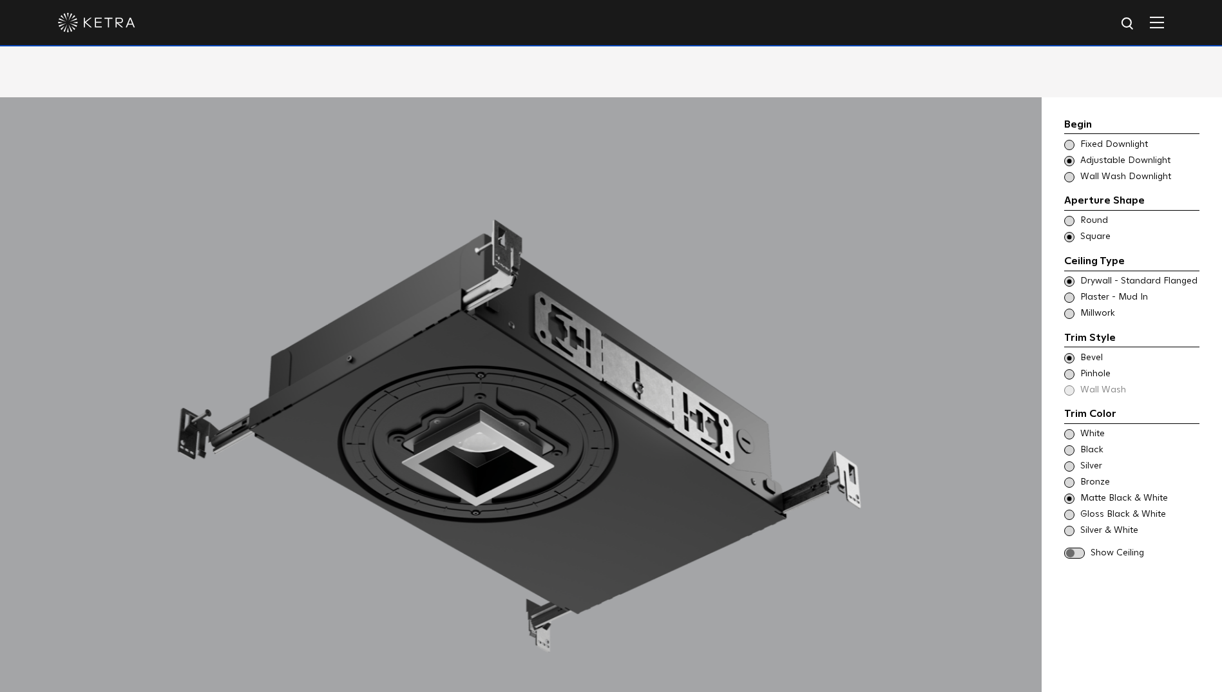
click at [1081, 548] on span at bounding box center [1074, 553] width 21 height 11
